Goal: Communication & Community: Ask a question

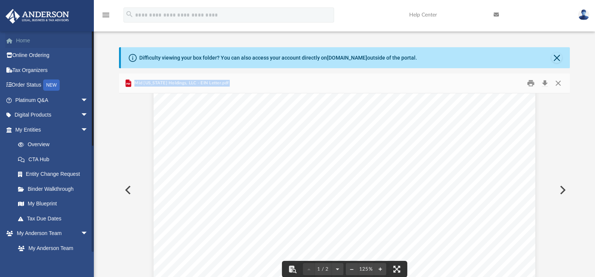
click at [24, 40] on link "Home" at bounding box center [52, 40] width 94 height 15
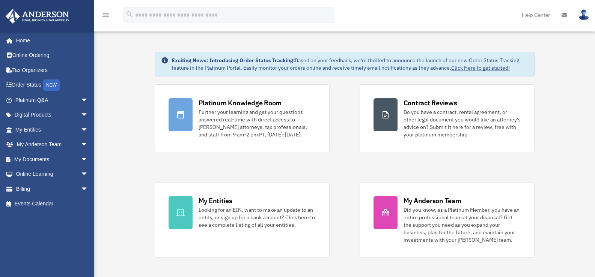
drag, startPoint x: 234, startPoint y: 79, endPoint x: 273, endPoint y: 83, distance: 39.2
click at [586, 12] on img at bounding box center [583, 14] width 11 height 11
click at [532, 16] on link "Help Center" at bounding box center [536, 15] width 40 height 30
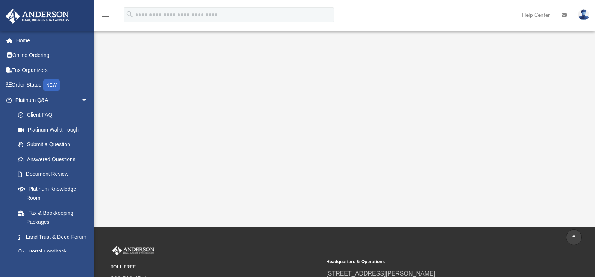
scroll to position [9, 0]
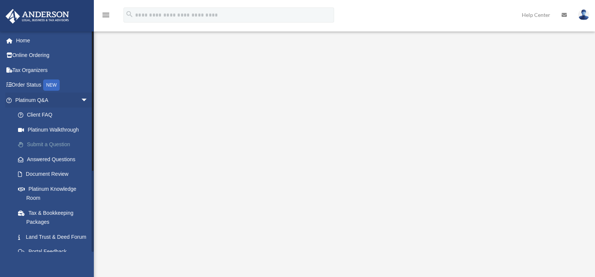
click at [38, 141] on link "Submit a Question" at bounding box center [55, 144] width 89 height 15
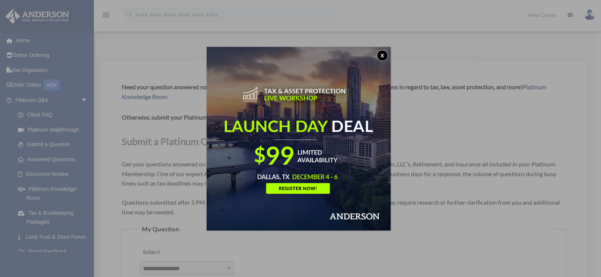
click at [385, 51] on button "x" at bounding box center [382, 55] width 11 height 11
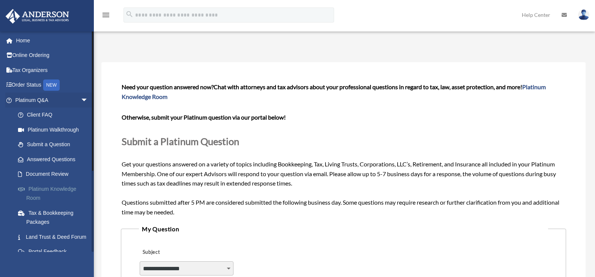
click at [30, 189] on link "Platinum Knowledge Room" at bounding box center [55, 194] width 89 height 24
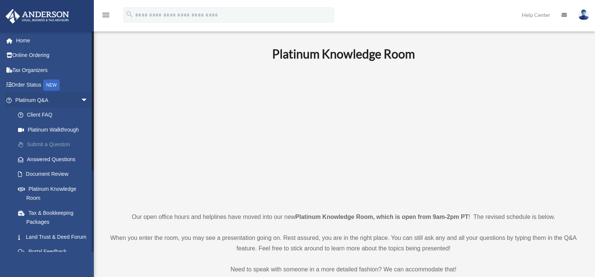
click at [44, 148] on link "Submit a Question" at bounding box center [55, 144] width 89 height 15
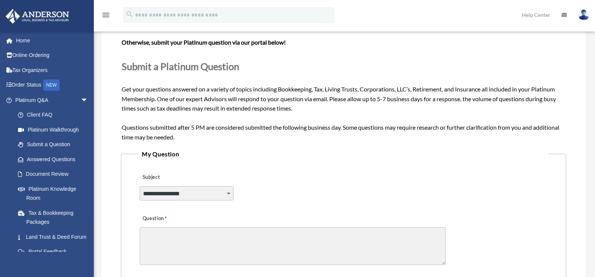
scroll to position [113, 0]
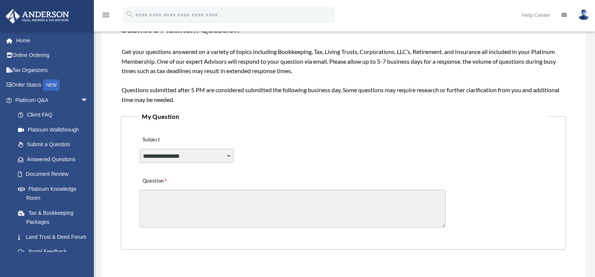
click at [229, 157] on select "**********" at bounding box center [187, 156] width 94 height 14
select select "******"
click at [140, 149] on select "**********" at bounding box center [187, 156] width 94 height 14
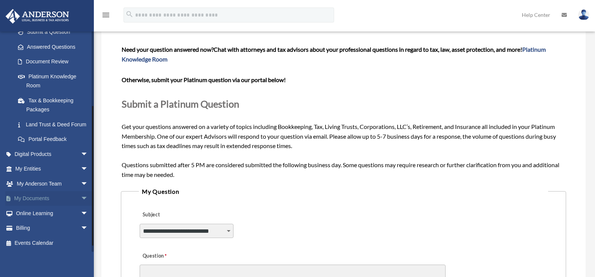
click at [44, 206] on link "My Documents arrow_drop_down" at bounding box center [52, 198] width 94 height 15
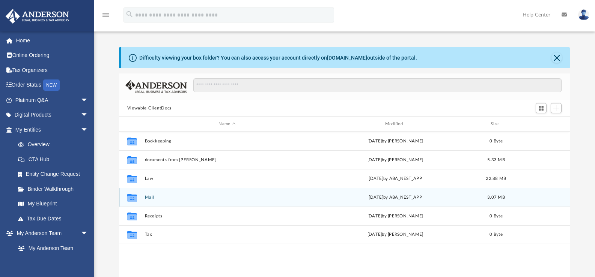
scroll to position [165, 445]
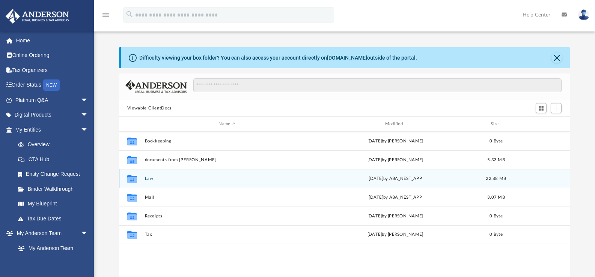
click at [152, 180] on button "Law" at bounding box center [227, 178] width 165 height 5
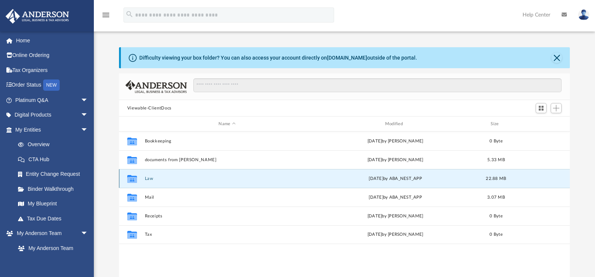
click at [152, 180] on button "Law" at bounding box center [227, 178] width 165 height 5
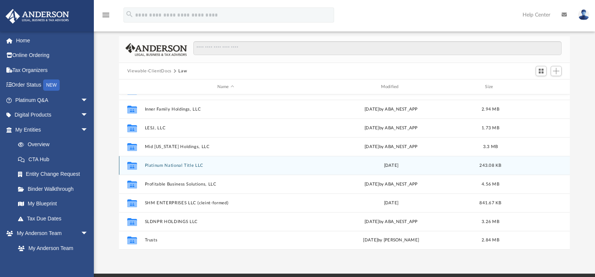
scroll to position [38, 0]
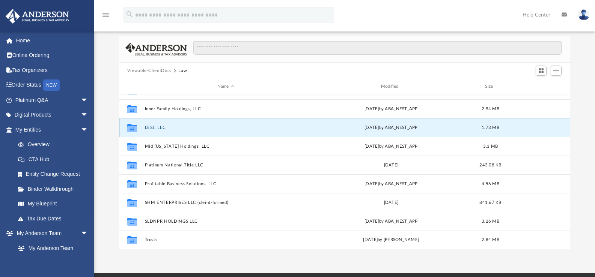
click at [156, 125] on button "LESJ, LLC" at bounding box center [226, 127] width 162 height 5
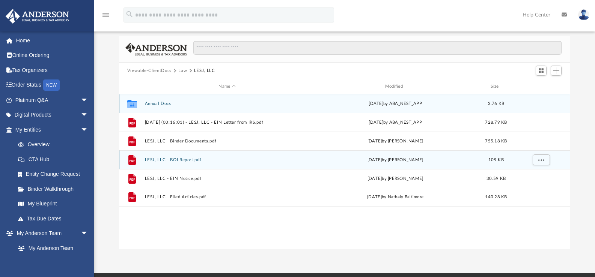
scroll to position [0, 0]
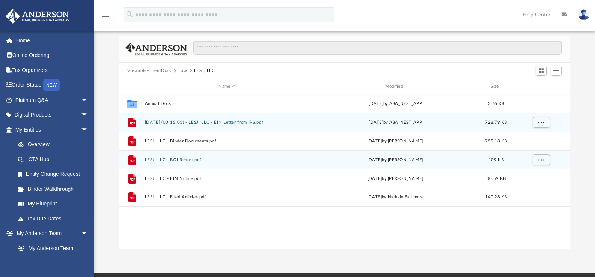
click at [156, 125] on div "File 2024.06.15 (00:16:01) - LESJ, LLC - EIN Letter from IRS.pdf Fri Jun 14 202…" at bounding box center [344, 122] width 451 height 19
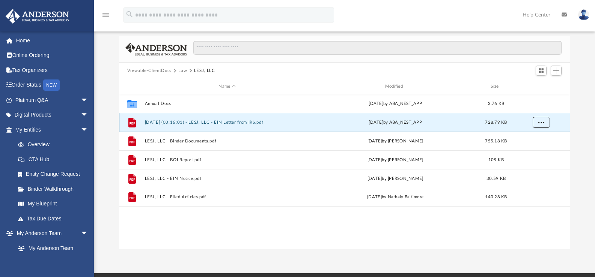
click at [540, 121] on span "More options" at bounding box center [541, 122] width 6 height 4
click at [524, 139] on li "Preview" at bounding box center [534, 138] width 22 height 8
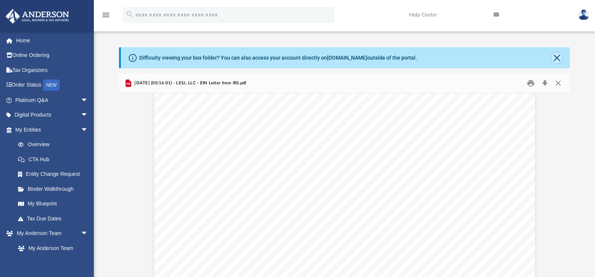
click at [558, 57] on button "Close" at bounding box center [556, 58] width 11 height 11
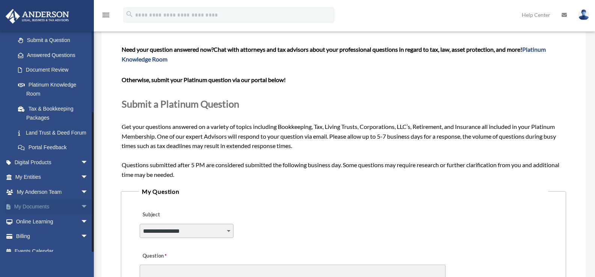
scroll to position [122, 0]
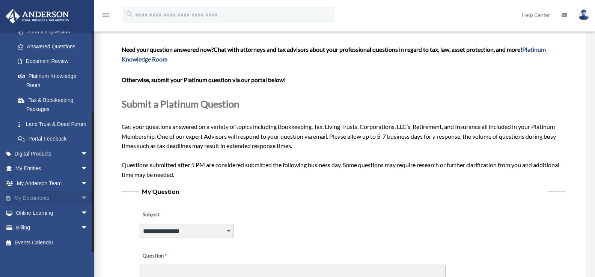
click at [44, 200] on link "My Documents arrow_drop_down" at bounding box center [52, 198] width 94 height 15
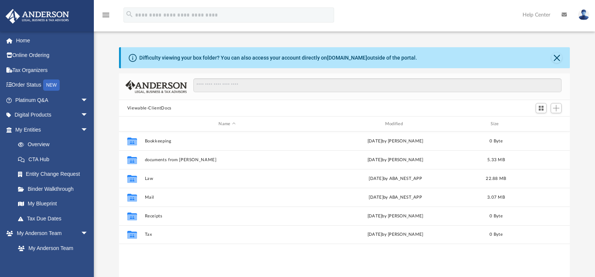
scroll to position [165, 445]
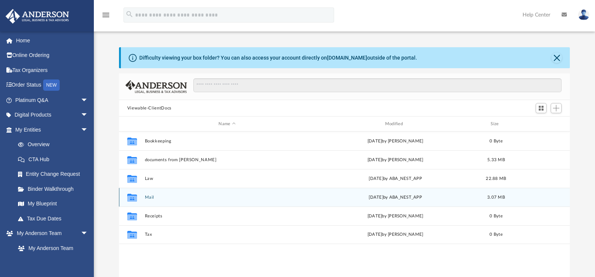
click at [175, 197] on button "Mail" at bounding box center [227, 197] width 165 height 5
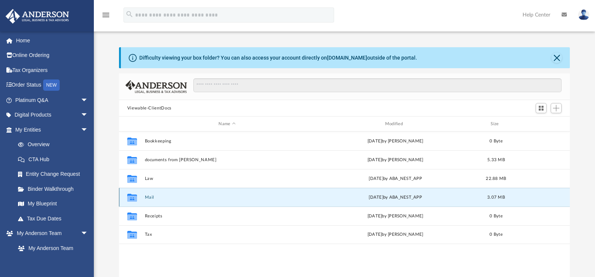
click at [175, 197] on button "Mail" at bounding box center [227, 197] width 165 height 5
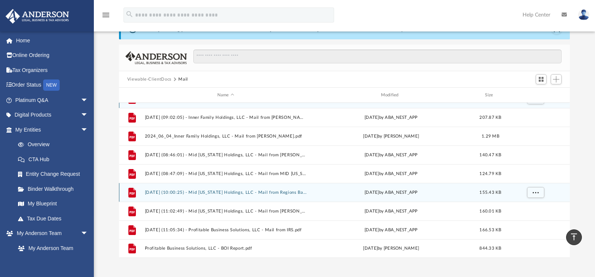
scroll to position [0, 0]
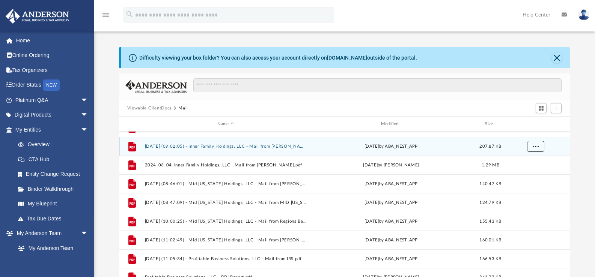
click at [534, 146] on span "More options" at bounding box center [535, 146] width 6 height 4
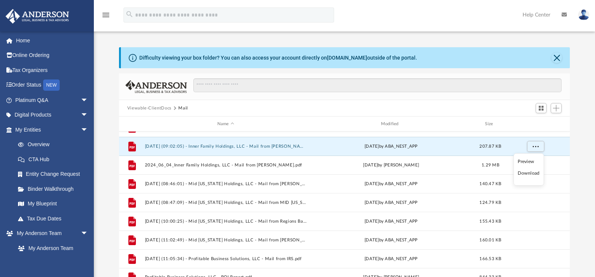
click at [528, 164] on li "Preview" at bounding box center [529, 162] width 22 height 8
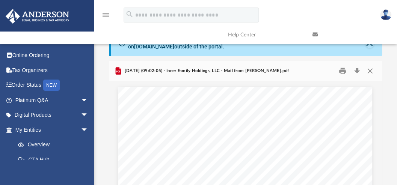
scroll to position [167, 269]
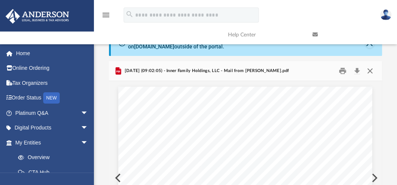
click at [368, 71] on button "Close" at bounding box center [370, 71] width 14 height 12
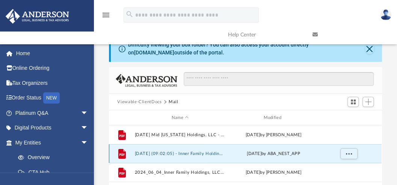
scroll to position [0, 0]
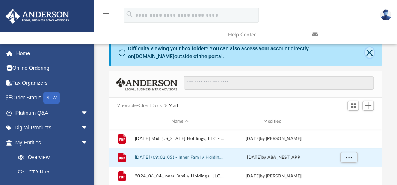
click at [368, 54] on button "Close" at bounding box center [369, 52] width 9 height 11
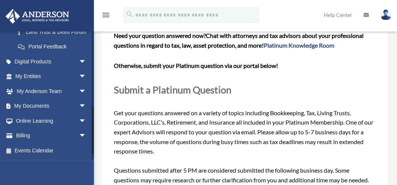
scroll to position [214, 0]
click at [53, 107] on link "My Documents arrow_drop_down" at bounding box center [51, 106] width 92 height 15
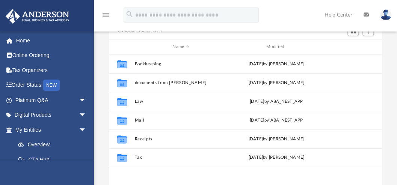
scroll to position [75, 0]
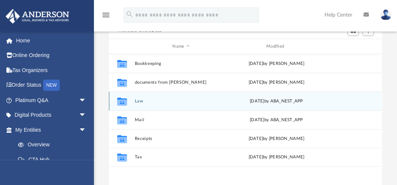
click at [151, 103] on button "Law" at bounding box center [181, 101] width 92 height 5
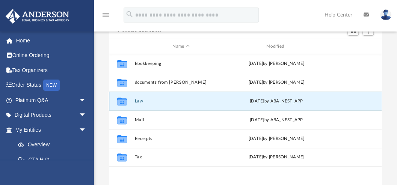
click at [151, 103] on button "Law" at bounding box center [181, 101] width 92 height 5
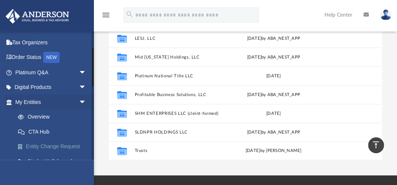
scroll to position [0, 0]
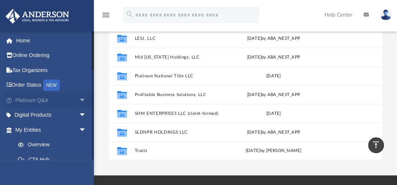
click at [42, 98] on link "Platinum Q&A arrow_drop_down" at bounding box center [51, 100] width 92 height 15
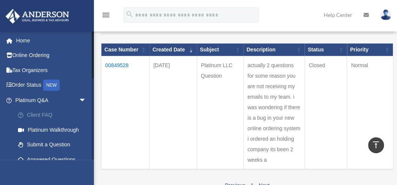
scroll to position [75, 0]
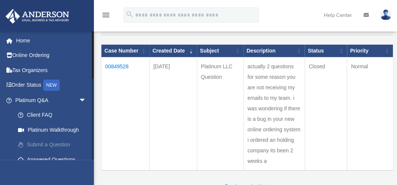
click at [40, 142] on link "Submit a Question" at bounding box center [54, 144] width 87 height 15
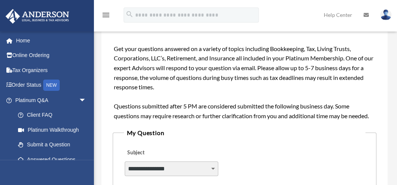
scroll to position [175, 0]
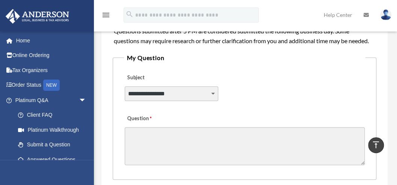
click at [176, 95] on select "**********" at bounding box center [171, 93] width 93 height 14
select select "******"
click at [125, 86] on select "**********" at bounding box center [171, 93] width 93 height 14
click at [145, 135] on textarea "Question" at bounding box center [245, 146] width 240 height 38
paste textarea "**********"
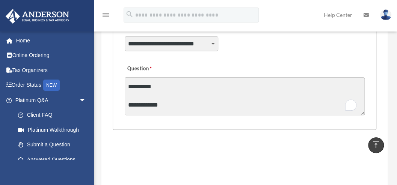
scroll to position [0, 0]
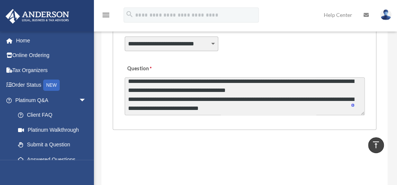
type textarea "**********"
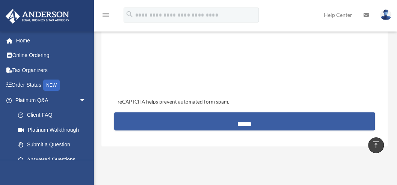
click at [244, 125] on input "******" at bounding box center [244, 121] width 260 height 18
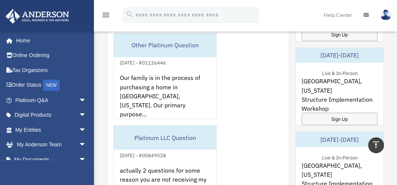
scroll to position [500, 0]
